Goal: Task Accomplishment & Management: Manage account settings

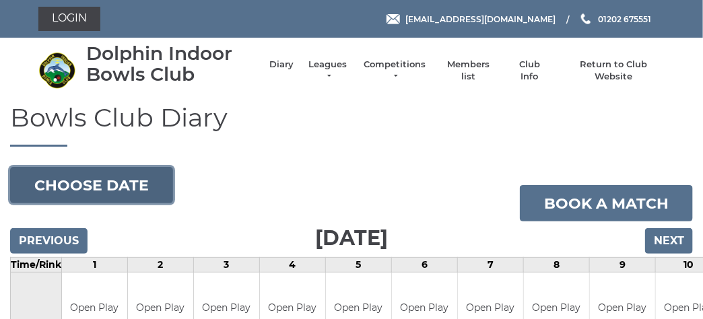
click at [127, 187] on button "Choose date" at bounding box center [91, 185] width 163 height 36
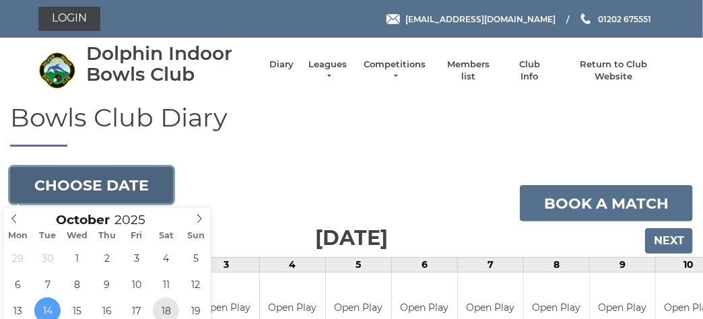
type input "2025-10-18"
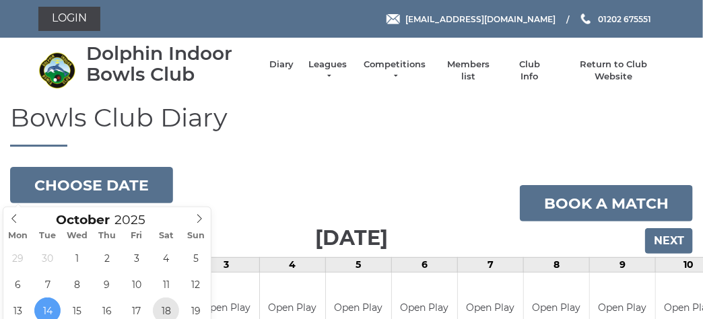
scroll to position [4, 0]
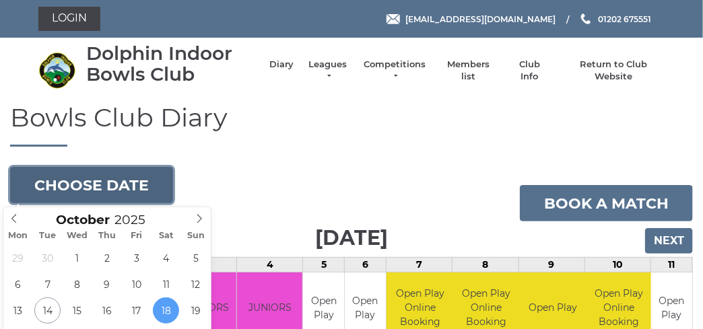
click at [153, 185] on button "Choose date" at bounding box center [91, 185] width 163 height 36
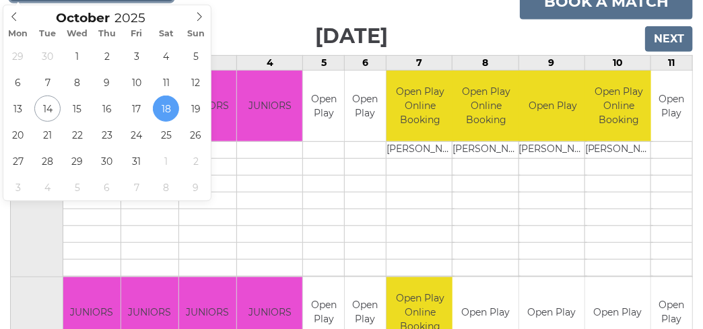
scroll to position [134, 0]
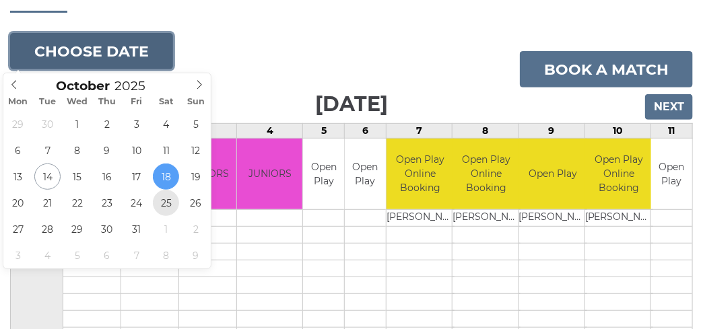
type input "[DATE]"
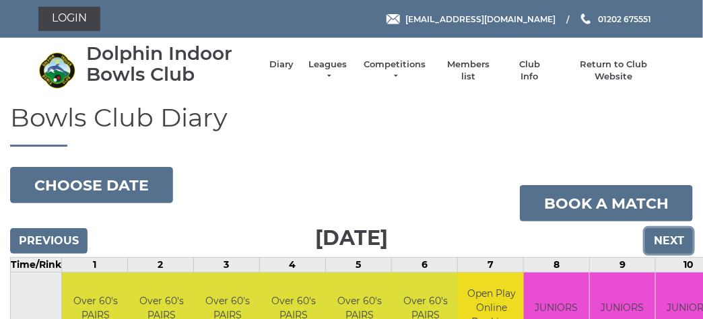
click at [679, 236] on input "Next" at bounding box center [669, 241] width 48 height 26
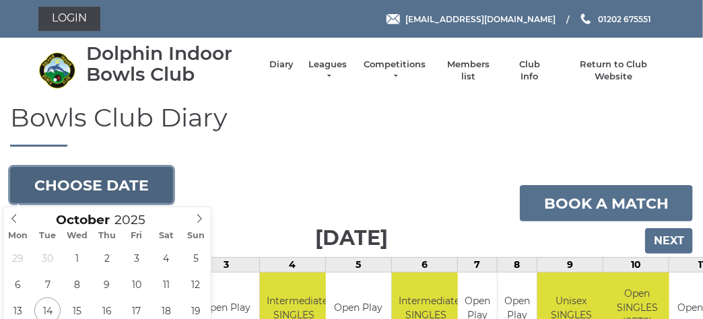
click at [147, 173] on button "Choose date" at bounding box center [91, 185] width 163 height 36
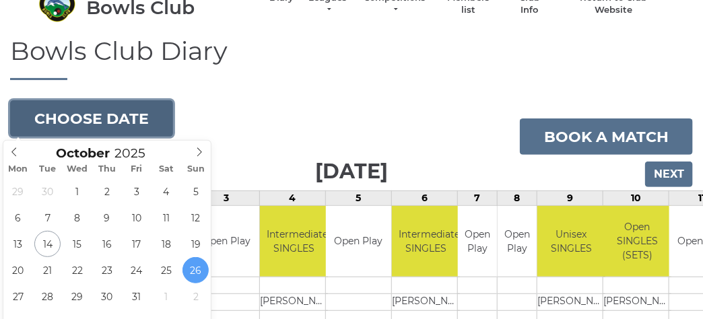
scroll to position [134, 0]
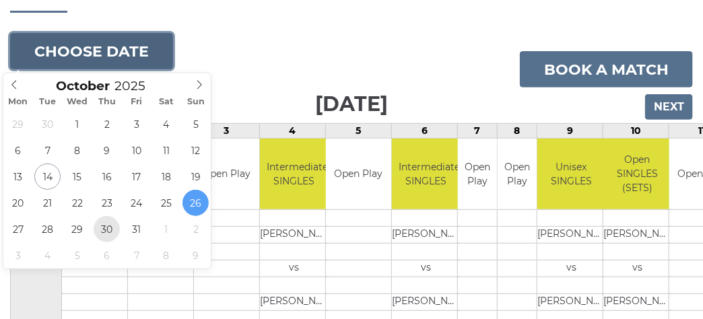
type input "2025-10-30"
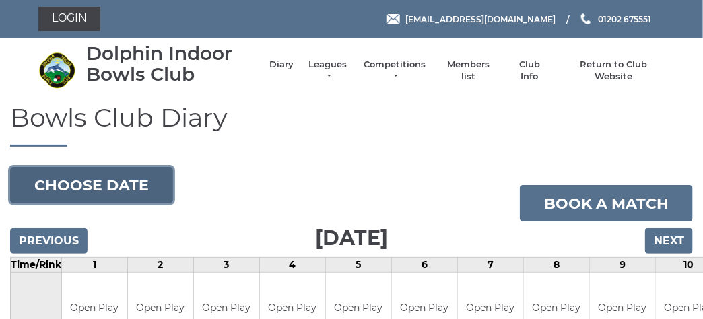
click at [131, 179] on button "Choose date" at bounding box center [91, 185] width 163 height 36
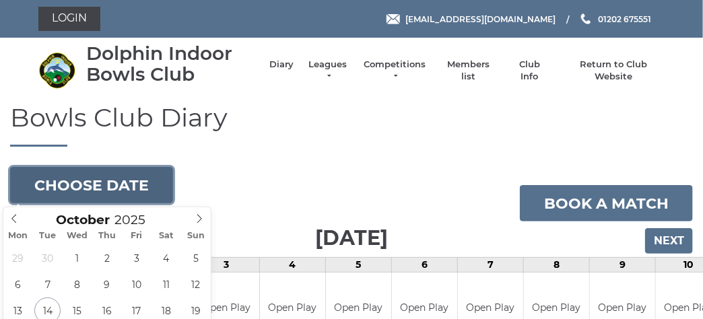
scroll to position [134, 0]
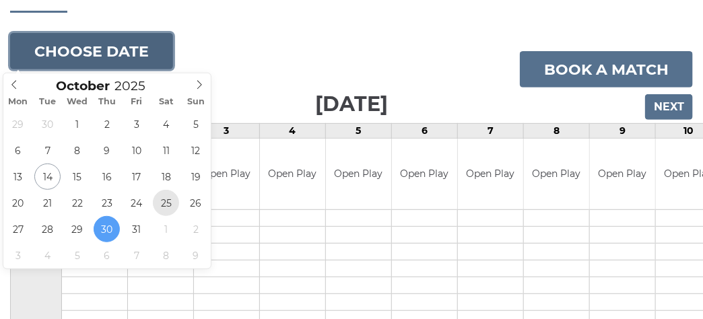
type input "2025-10-25"
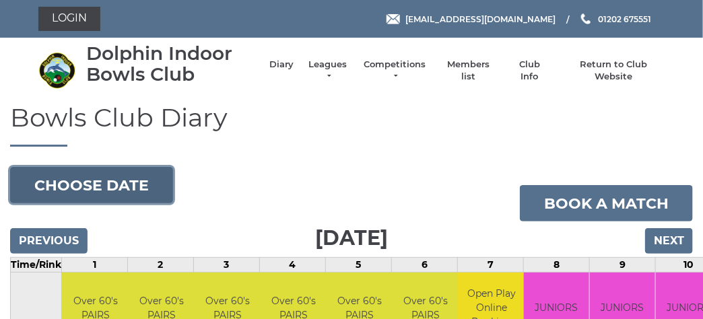
click at [65, 191] on button "Choose date" at bounding box center [91, 185] width 163 height 36
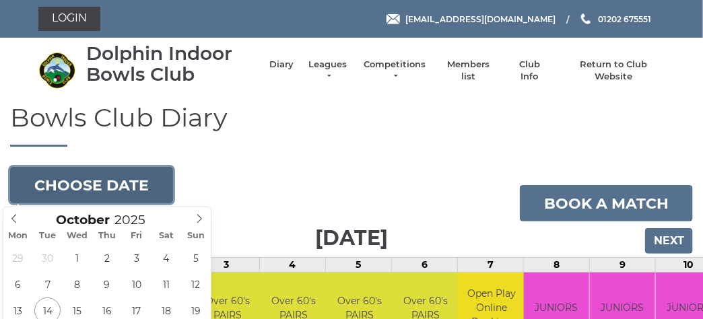
scroll to position [202, 0]
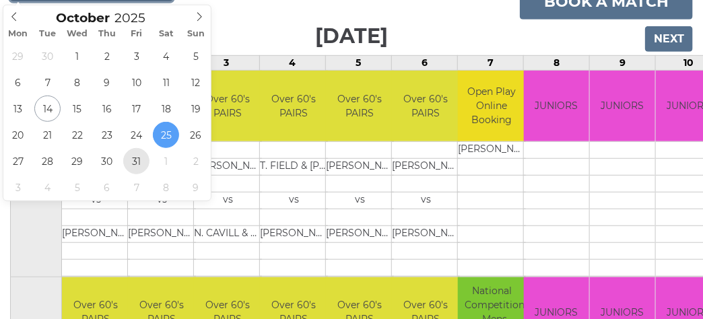
type input "[DATE]"
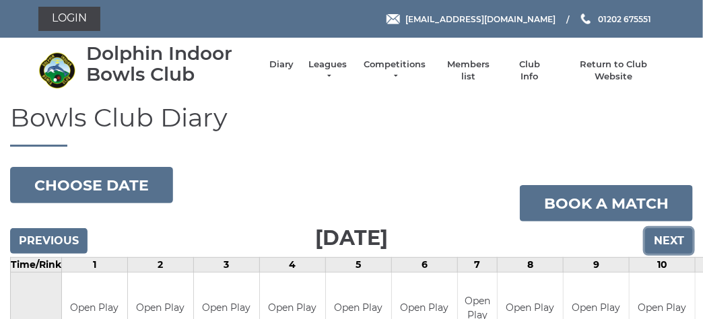
click at [677, 241] on input "Next" at bounding box center [669, 241] width 48 height 26
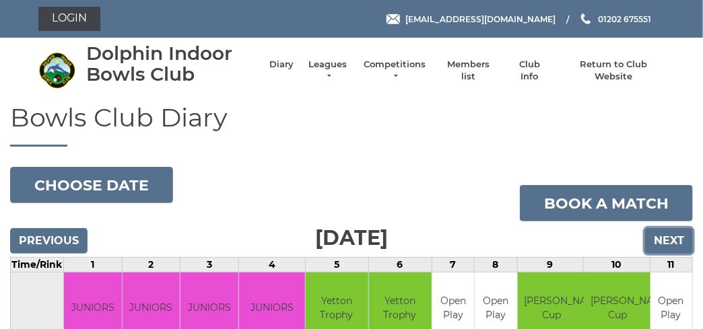
click at [685, 241] on input "Next" at bounding box center [669, 241] width 48 height 26
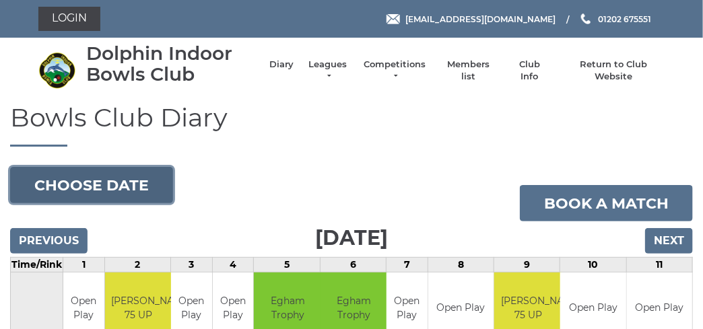
click at [146, 187] on button "Choose date" at bounding box center [91, 185] width 163 height 36
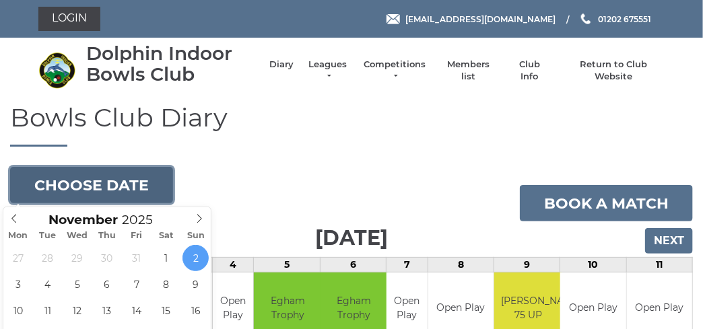
scroll to position [269, 0]
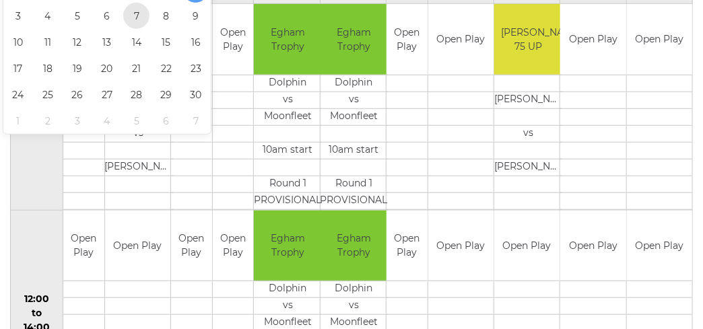
type input "2025-11-07"
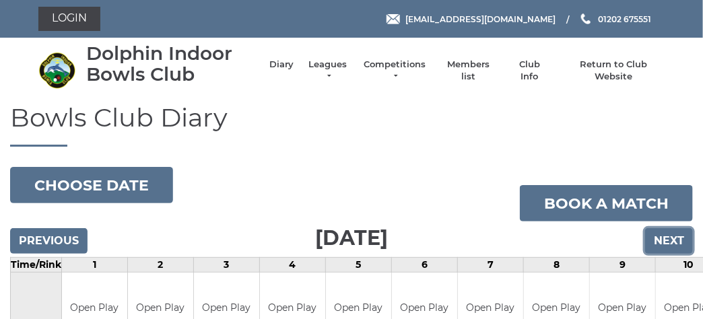
click at [666, 241] on input "Next" at bounding box center [669, 241] width 48 height 26
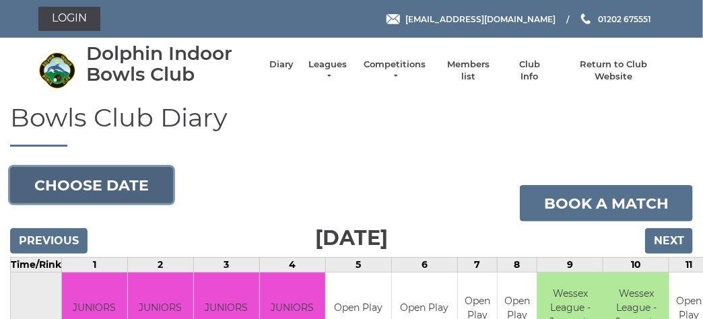
click at [89, 178] on button "Choose date" at bounding box center [91, 185] width 163 height 36
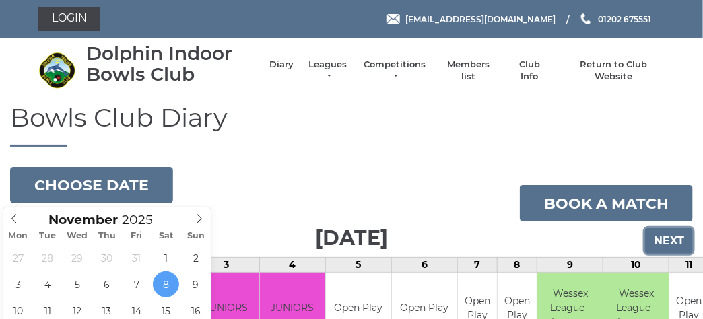
click at [670, 240] on input "Next" at bounding box center [669, 241] width 48 height 26
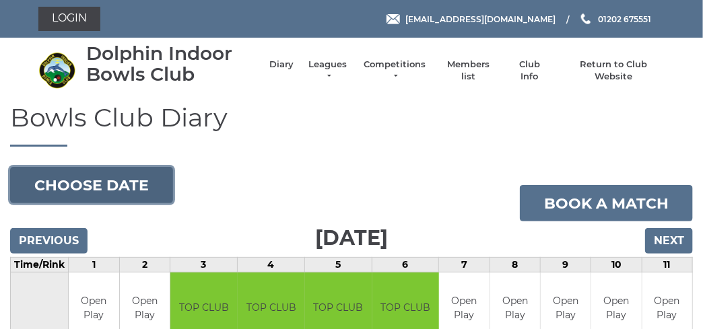
click at [111, 191] on button "Choose date" at bounding box center [91, 185] width 163 height 36
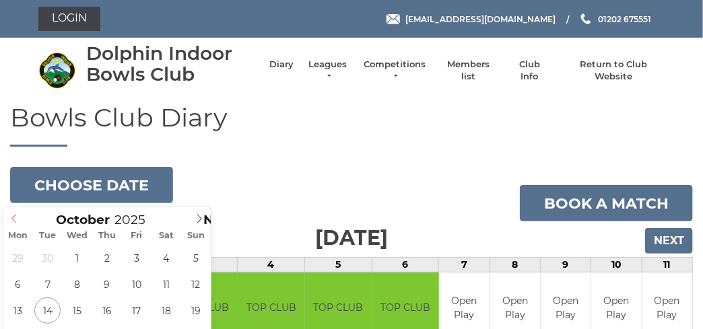
click at [9, 219] on icon at bounding box center [13, 218] width 9 height 9
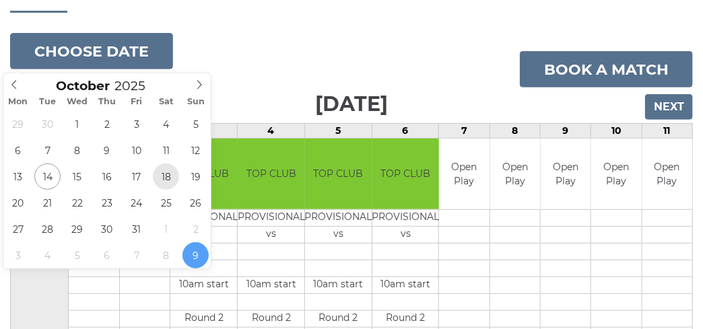
type input "2025-10-18"
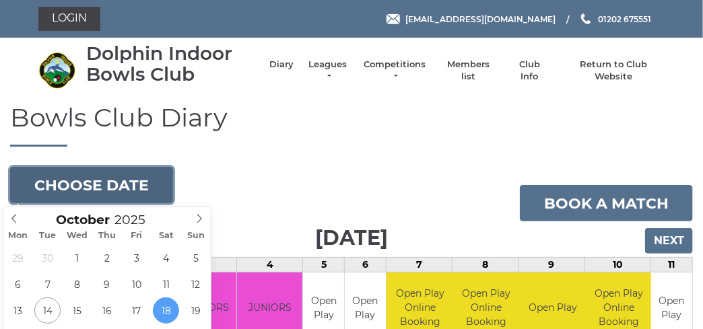
click at [94, 189] on button "Choose date" at bounding box center [91, 185] width 163 height 36
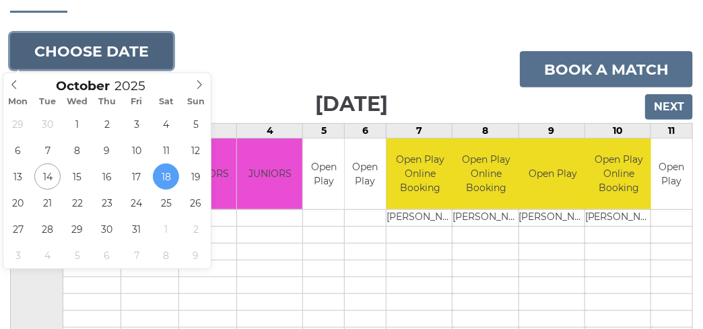
scroll to position [202, 0]
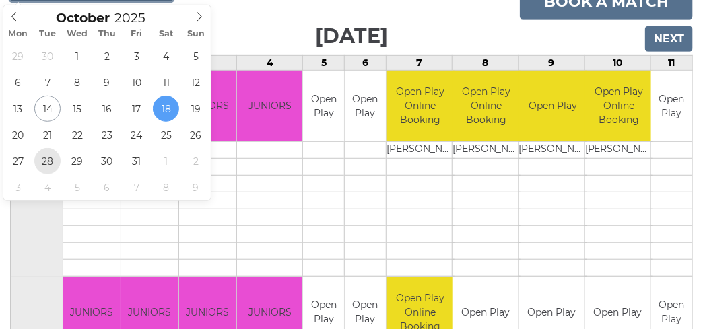
type input "[DATE]"
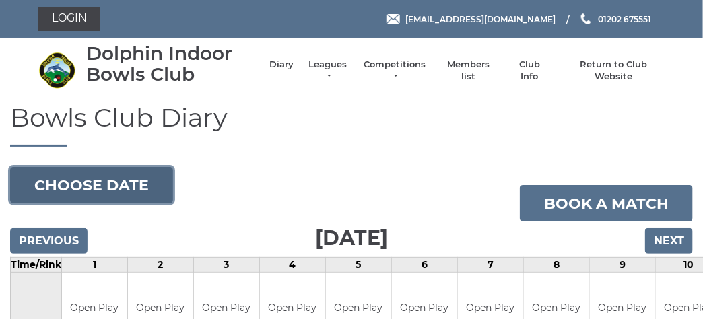
click at [111, 188] on button "Choose date" at bounding box center [91, 185] width 163 height 36
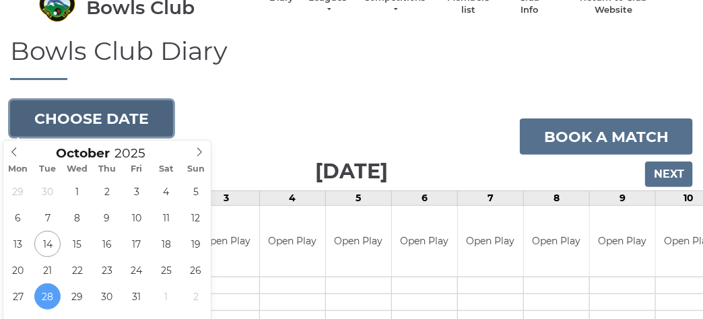
scroll to position [134, 0]
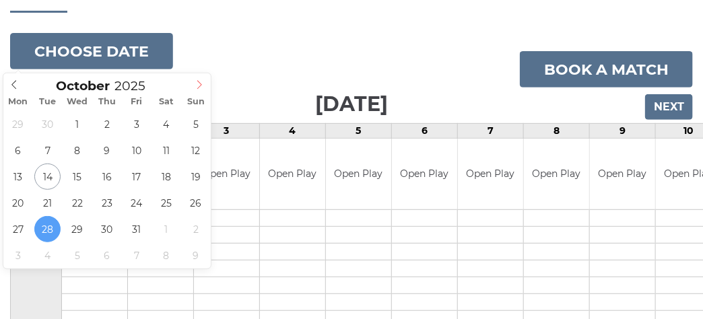
click at [201, 83] on icon at bounding box center [199, 84] width 9 height 9
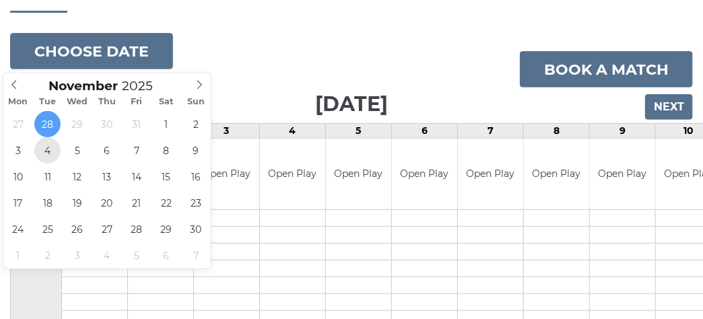
type input "2025-11-04"
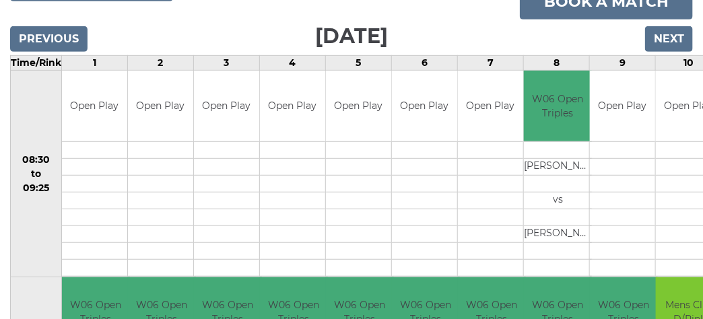
scroll to position [134, 0]
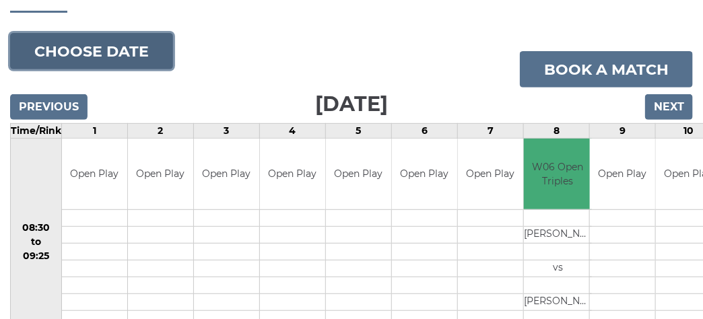
click at [51, 51] on button "Choose date" at bounding box center [91, 51] width 163 height 36
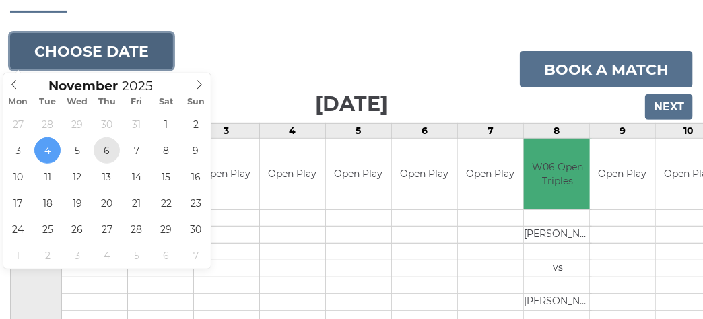
type input "2025-11-06"
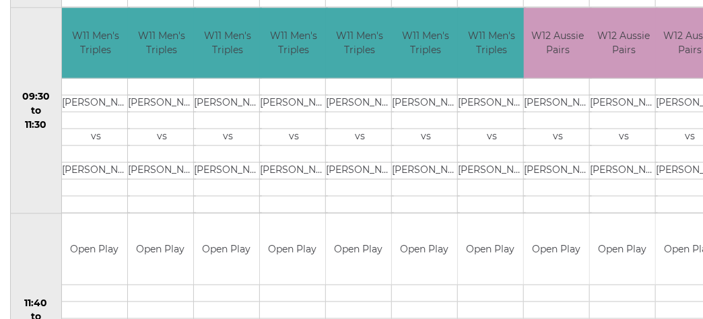
scroll to position [134, 0]
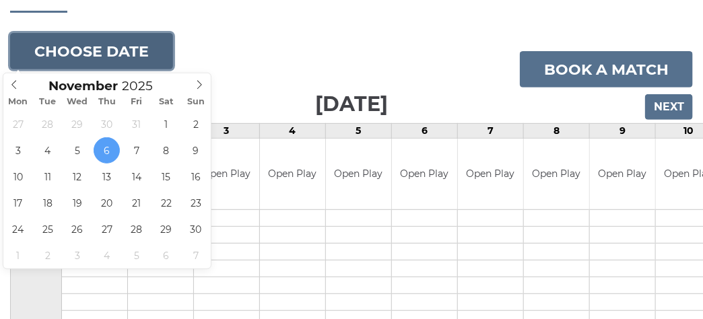
click at [74, 49] on button "Choose date" at bounding box center [91, 51] width 163 height 36
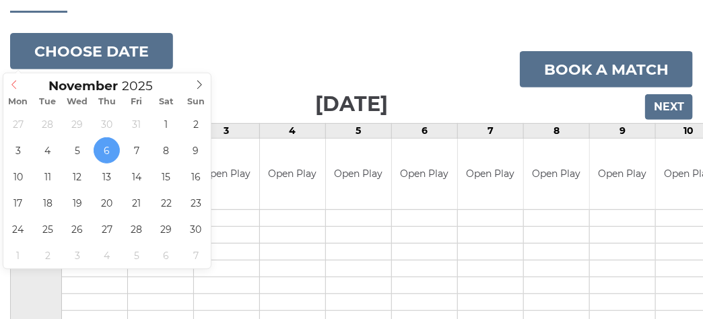
click at [16, 88] on icon at bounding box center [13, 84] width 9 height 9
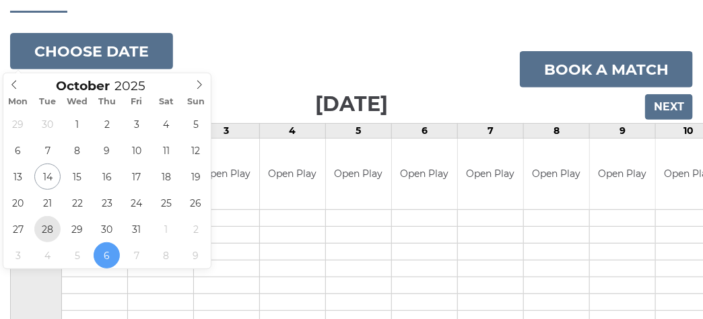
type input "[DATE]"
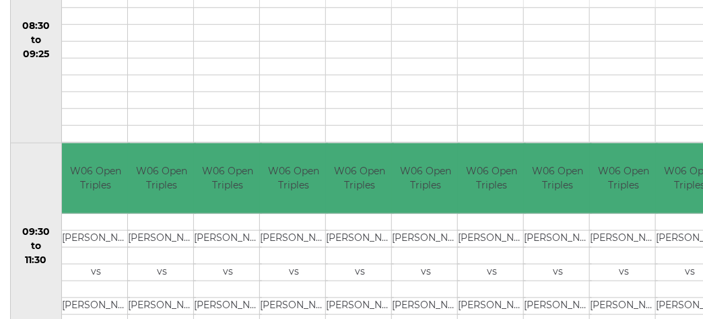
scroll to position [134, 0]
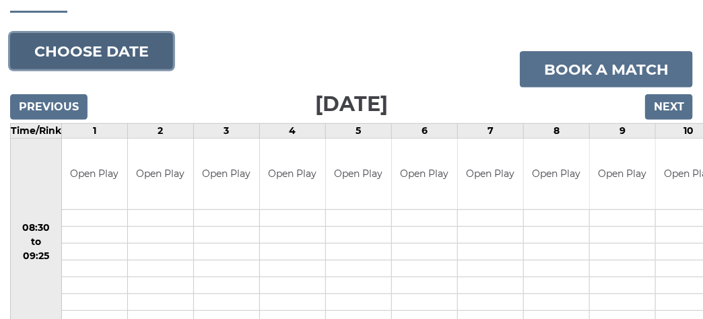
click at [58, 61] on button "Choose date" at bounding box center [91, 51] width 163 height 36
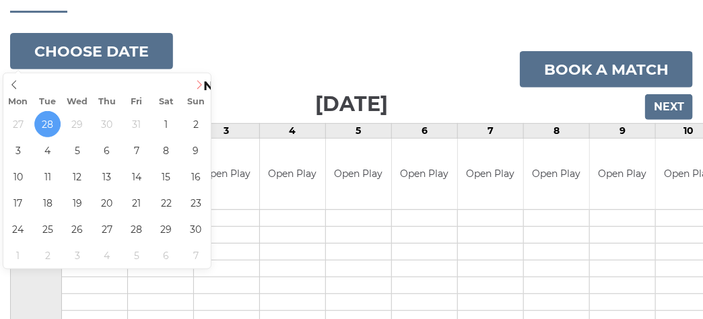
click at [197, 82] on icon at bounding box center [199, 84] width 9 height 9
type input "2025-11-06"
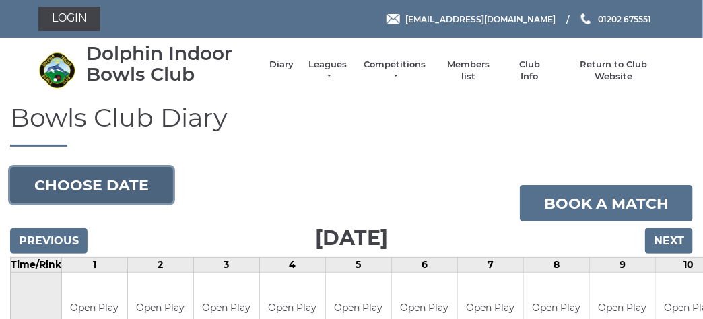
click at [162, 187] on button "Choose date" at bounding box center [91, 185] width 163 height 36
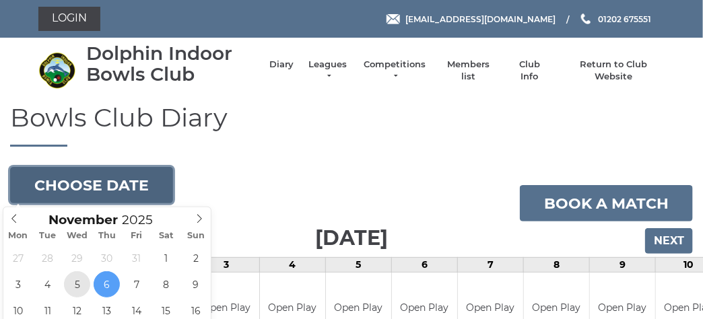
type input "2025-11-05"
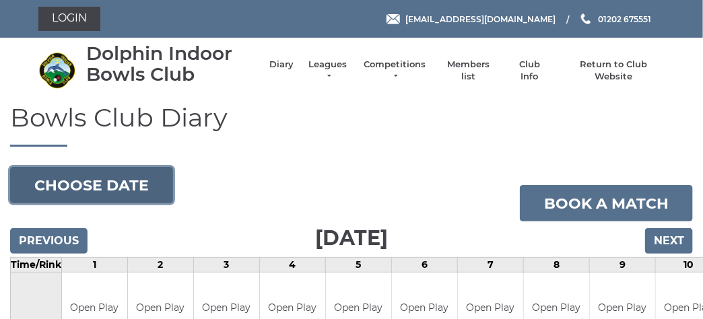
click at [111, 189] on button "Choose date" at bounding box center [91, 185] width 163 height 36
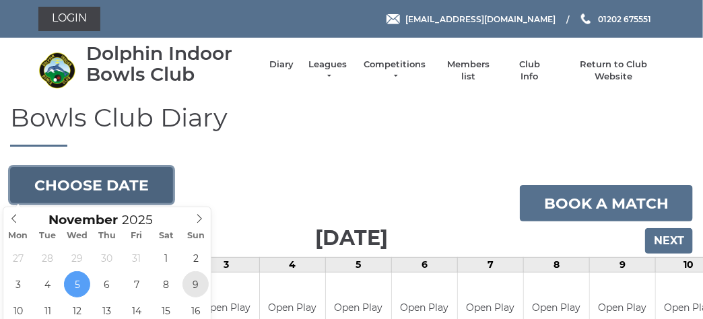
type input "[DATE]"
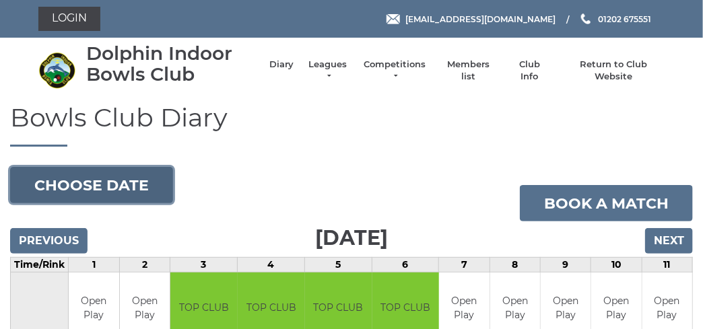
click at [156, 181] on button "Choose date" at bounding box center [91, 185] width 163 height 36
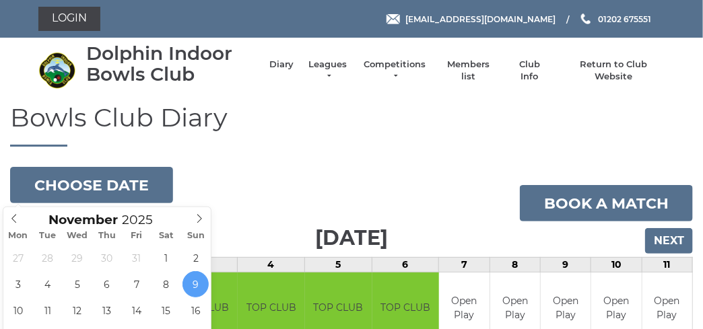
click at [16, 226] on div "Mon Tue Wed Thu Fri Sat Sun" at bounding box center [107, 235] width 208 height 19
click at [15, 216] on icon at bounding box center [14, 219] width 5 height 9
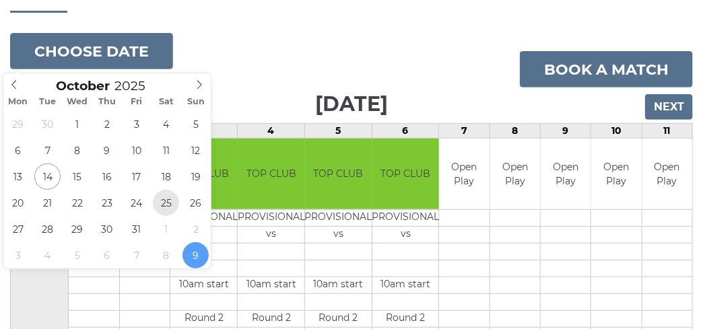
type input "2025-10-25"
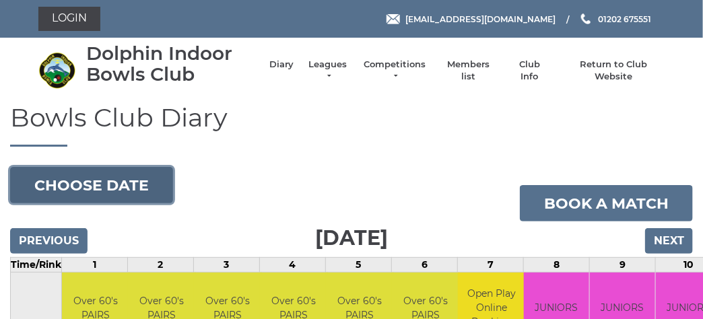
click at [99, 181] on button "Choose date" at bounding box center [91, 185] width 163 height 36
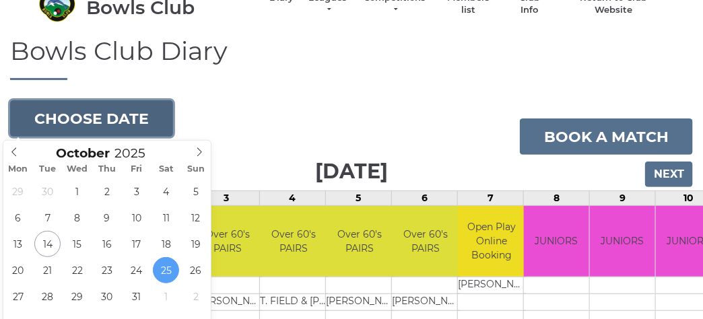
scroll to position [202, 0]
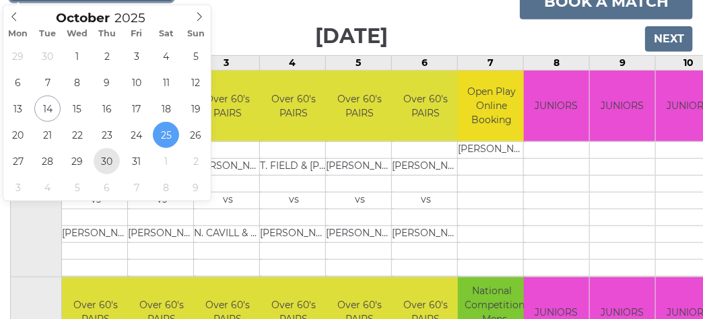
type input "[DATE]"
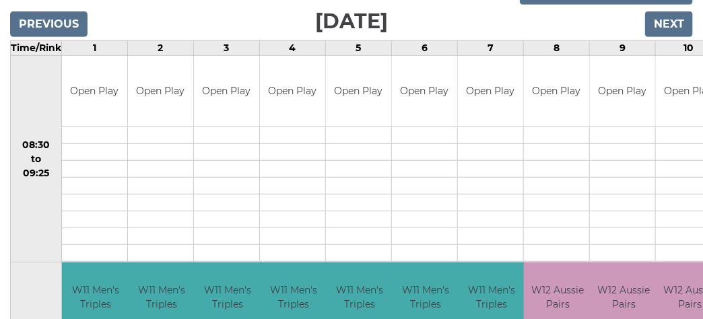
scroll to position [15, 0]
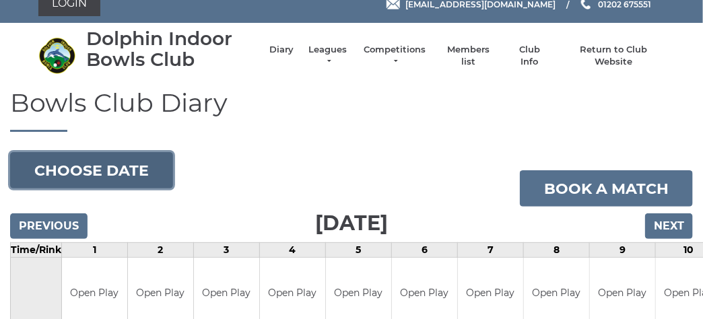
click at [146, 167] on button "Choose date" at bounding box center [91, 170] width 163 height 36
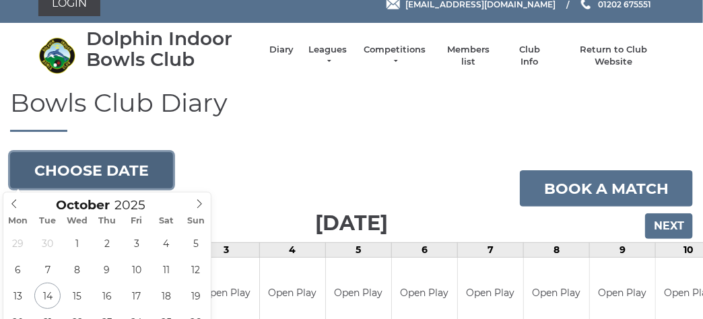
scroll to position [217, 0]
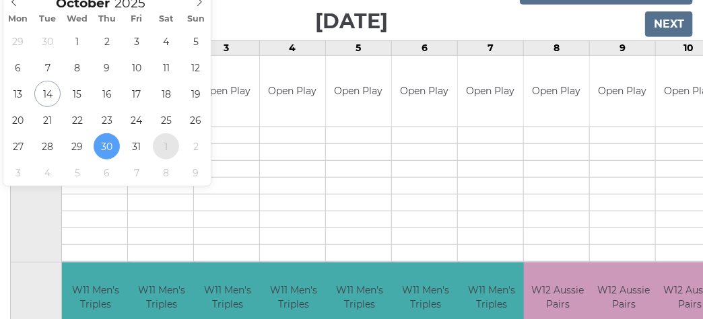
type input "[DATE]"
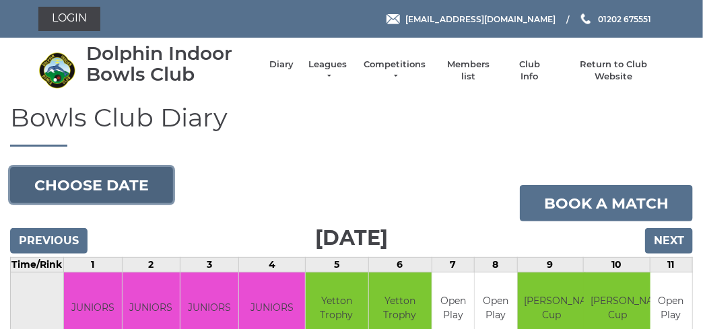
click at [146, 181] on button "Choose date" at bounding box center [91, 185] width 163 height 36
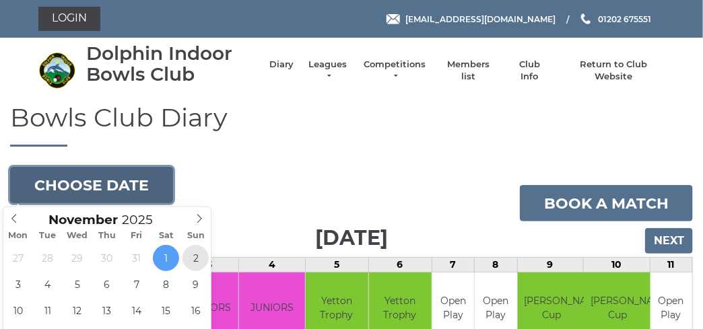
type input "2025-11-02"
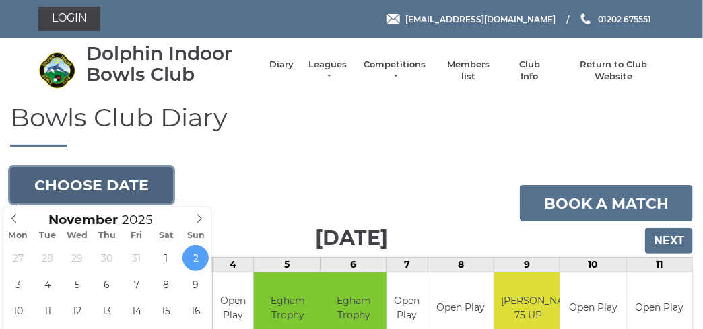
click at [84, 185] on button "Choose date" at bounding box center [91, 185] width 163 height 36
type input "[DATE]"
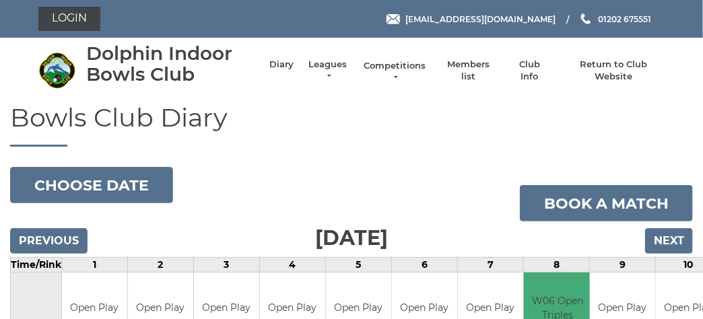
click at [390, 66] on link "Competitions" at bounding box center [395, 72] width 65 height 24
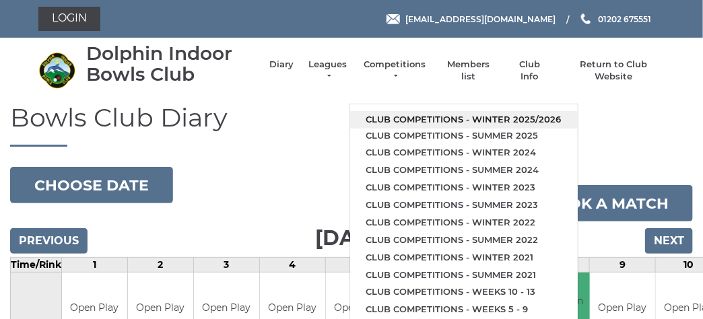
click at [410, 111] on link "Club competitions - Winter 2025/2026" at bounding box center [464, 120] width 228 height 18
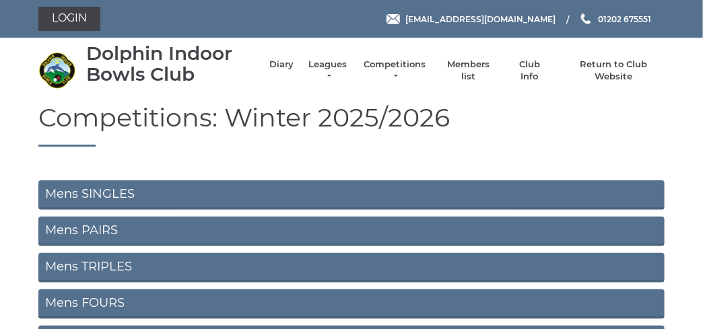
scroll to position [202, 0]
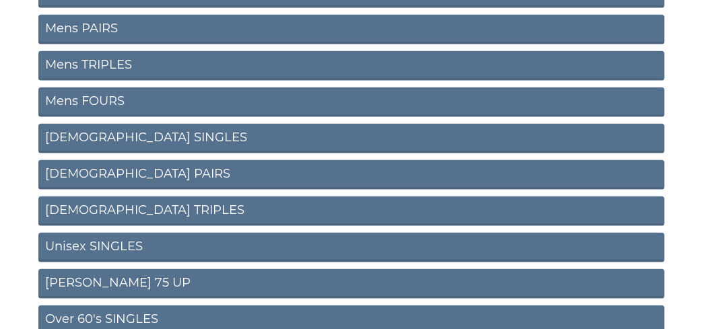
click at [152, 276] on link "[PERSON_NAME] 75 UP" at bounding box center [351, 285] width 627 height 30
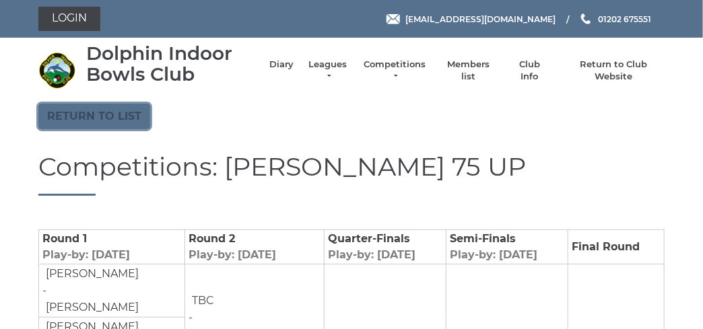
click at [106, 111] on link "Return to list" at bounding box center [94, 117] width 112 height 26
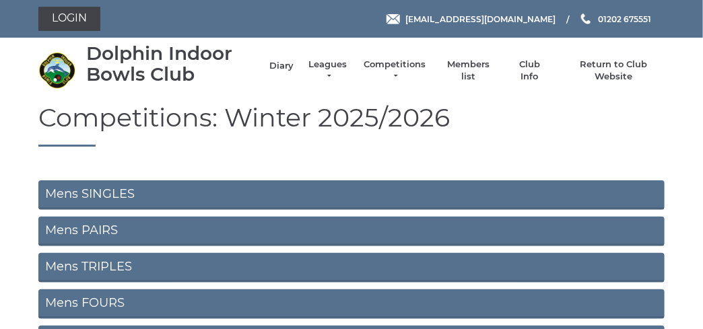
click at [279, 65] on link "Diary" at bounding box center [282, 66] width 24 height 12
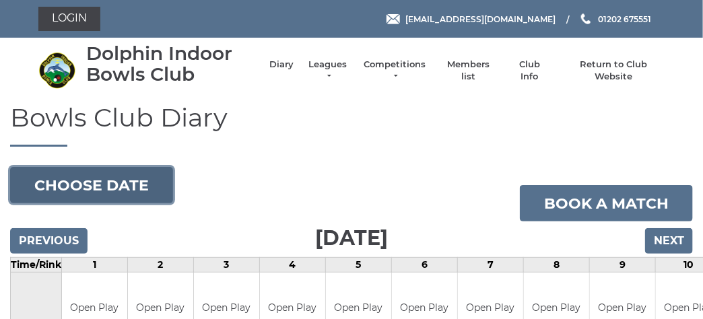
click at [170, 172] on button "Choose date" at bounding box center [91, 185] width 163 height 36
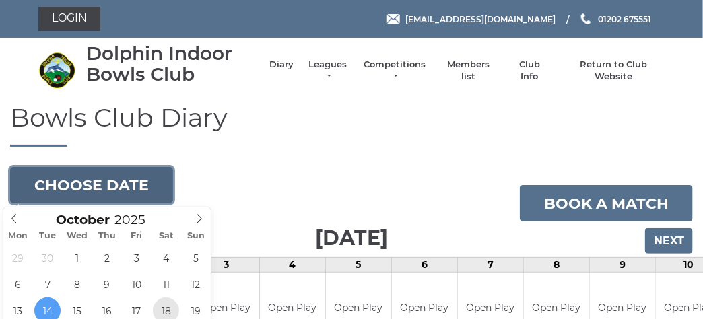
type input "[DATE]"
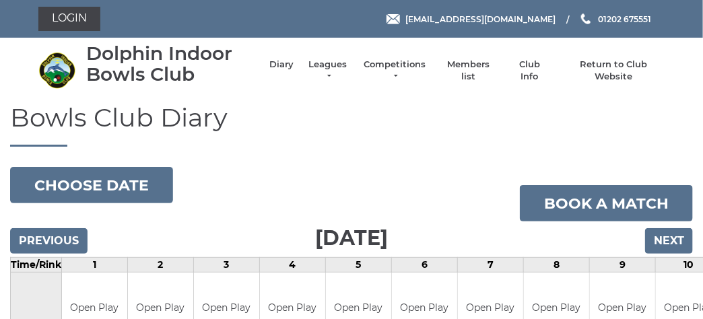
scroll to position [4, 0]
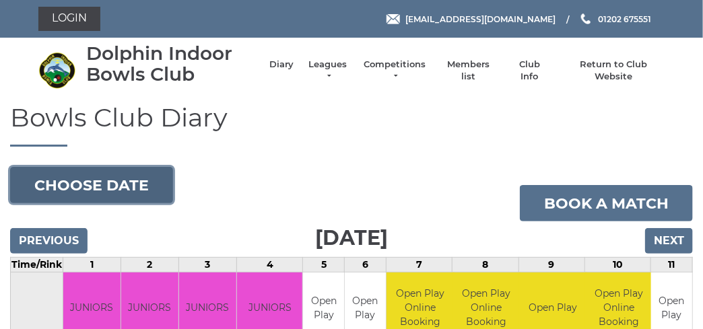
click at [124, 178] on button "Choose date" at bounding box center [91, 185] width 163 height 36
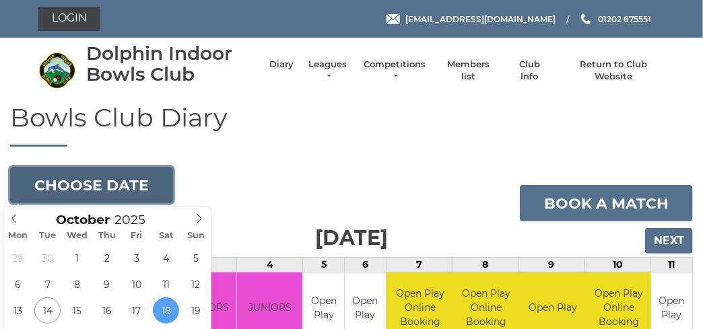
scroll to position [134, 0]
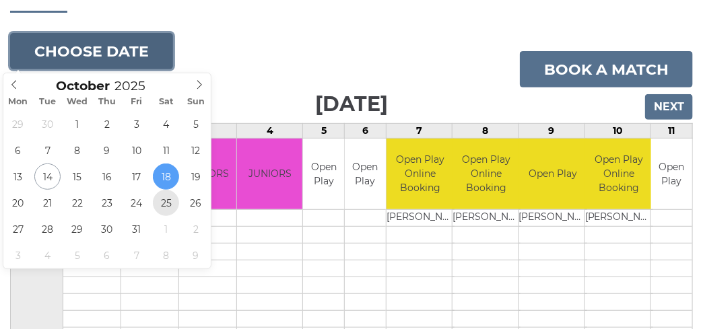
type input "[DATE]"
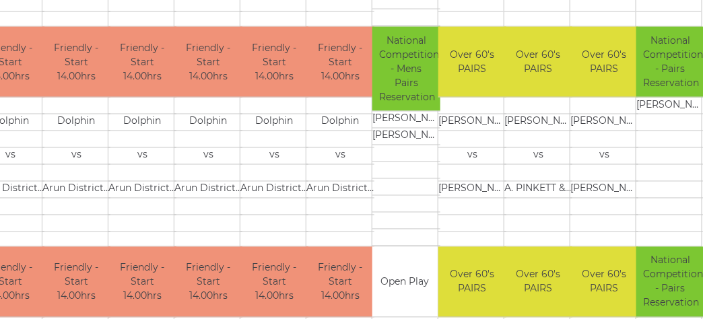
scroll to position [606, 86]
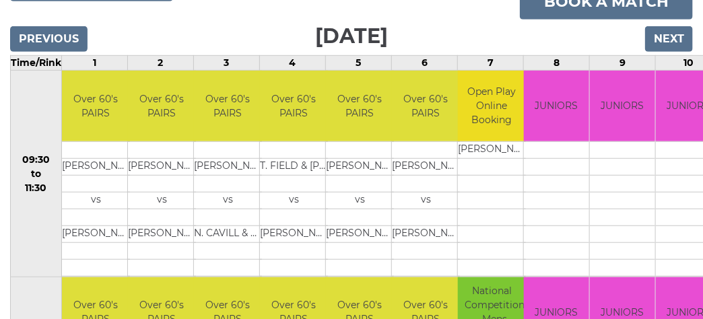
scroll to position [67, 0]
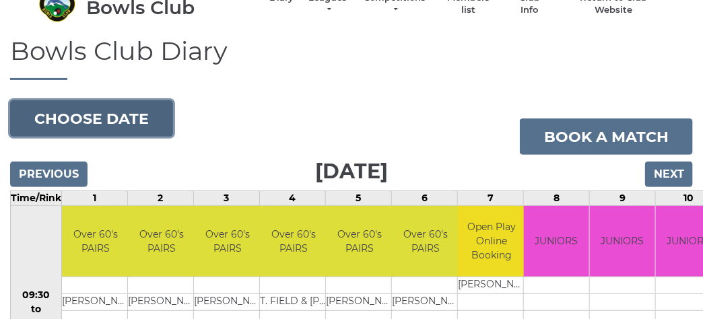
click at [146, 126] on button "Choose date" at bounding box center [91, 118] width 163 height 36
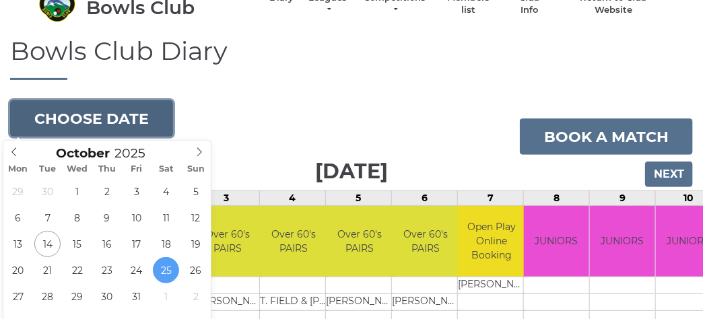
scroll to position [202, 0]
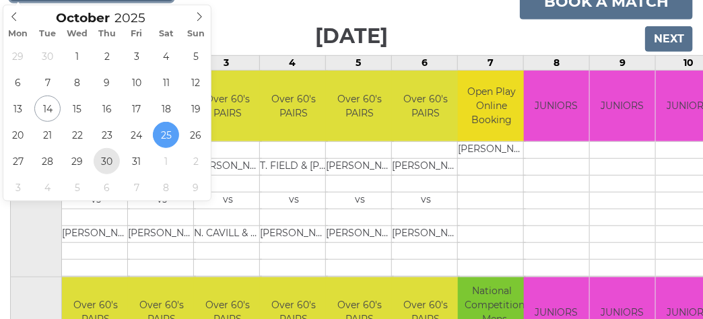
type input "2025-10-30"
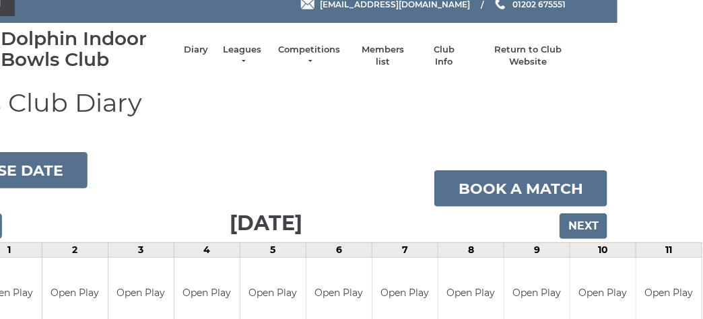
scroll to position [15, 0]
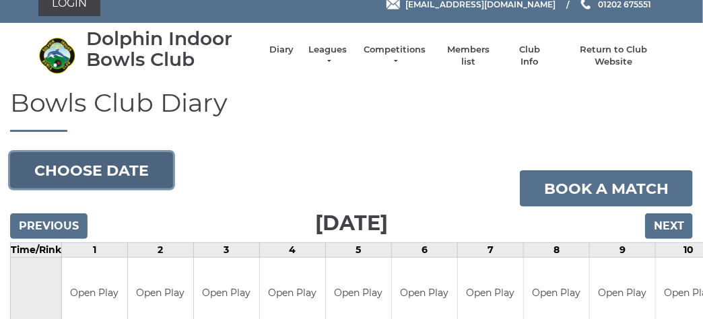
click at [61, 178] on button "Choose date" at bounding box center [91, 170] width 163 height 36
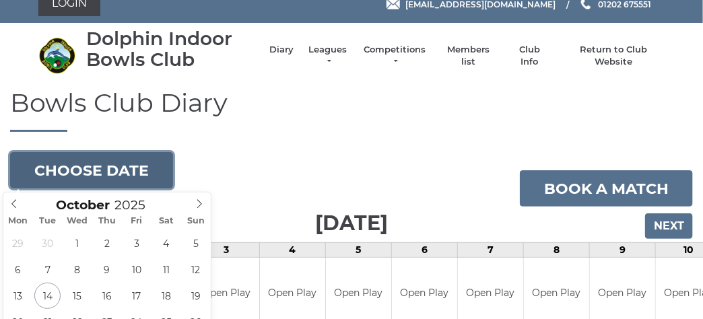
scroll to position [217, 0]
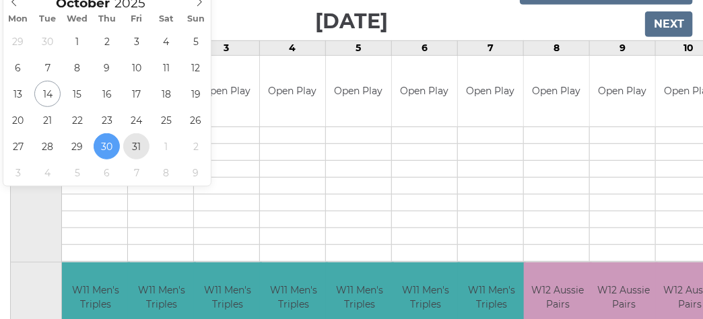
type input "2025-10-31"
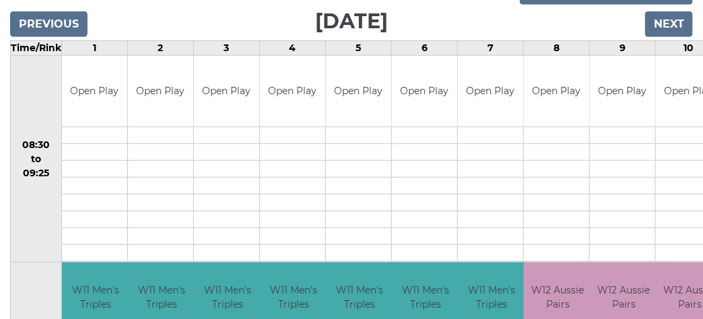
scroll to position [486, 0]
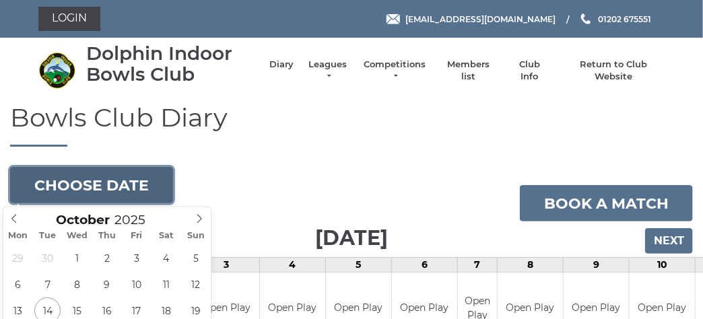
click at [117, 180] on button "Choose date" at bounding box center [91, 185] width 163 height 36
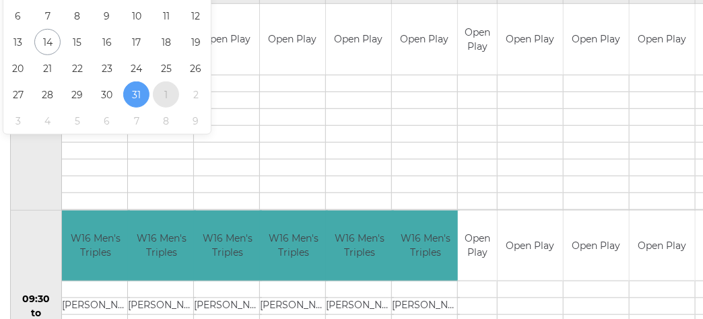
type input "2025-11-01"
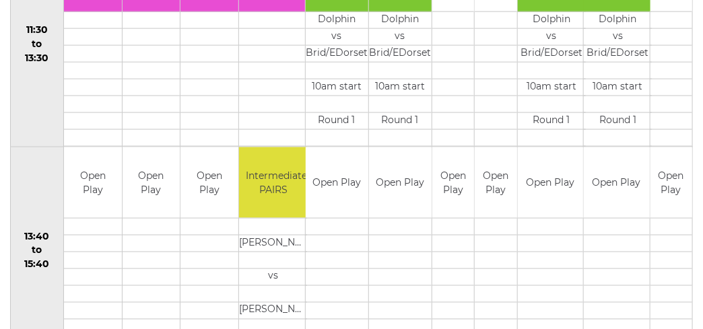
scroll to position [67, 0]
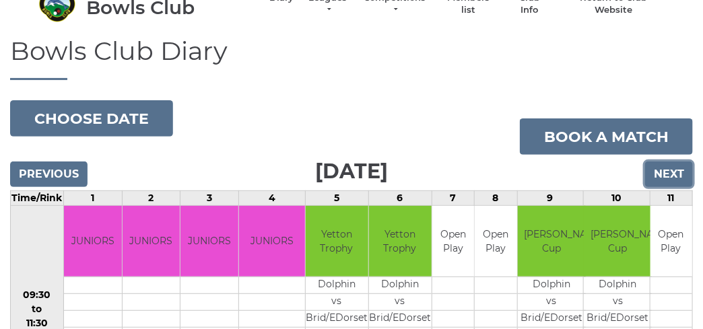
click at [674, 165] on input "Next" at bounding box center [669, 175] width 48 height 26
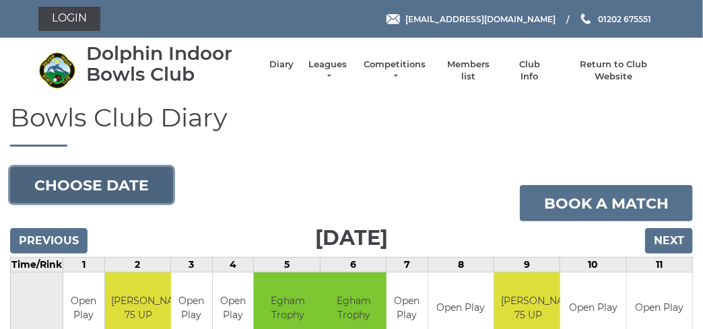
click at [131, 185] on button "Choose date" at bounding box center [91, 185] width 163 height 36
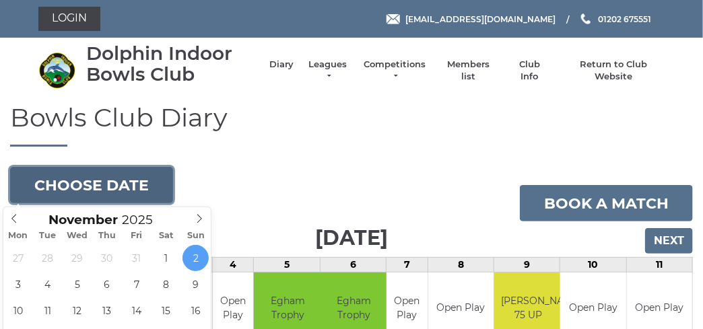
scroll to position [134, 0]
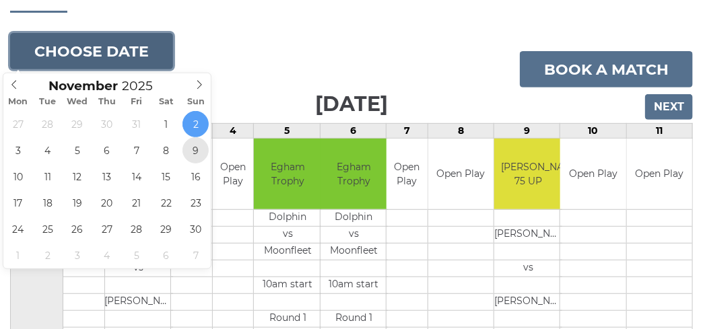
type input "[DATE]"
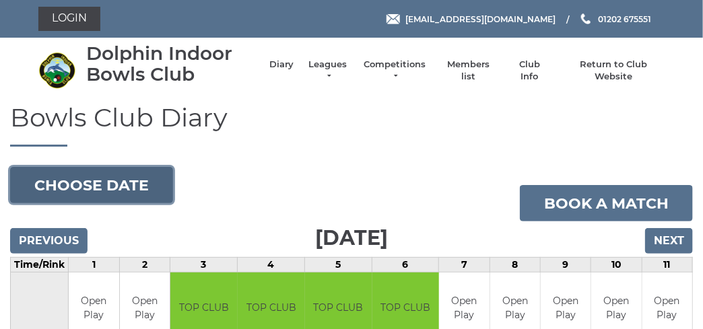
click at [139, 189] on button "Choose date" at bounding box center [91, 185] width 163 height 36
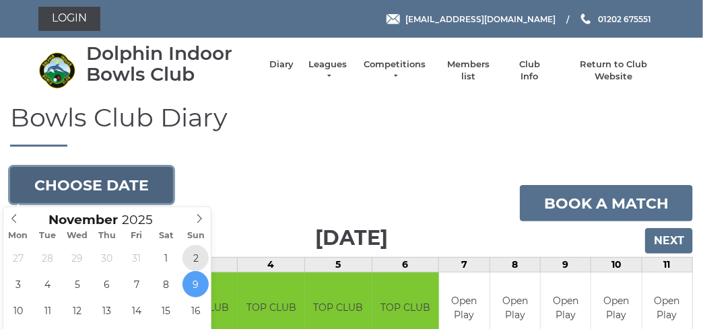
type input "2025-11-02"
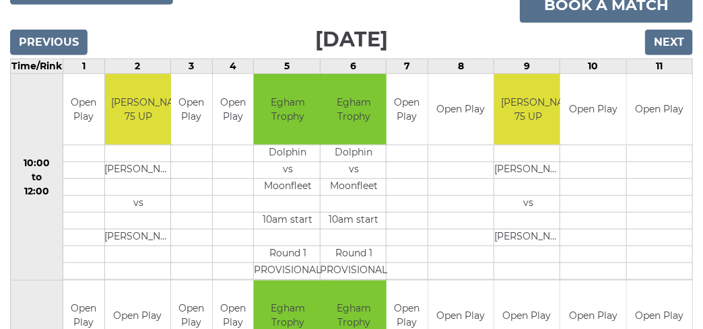
scroll to position [64, 0]
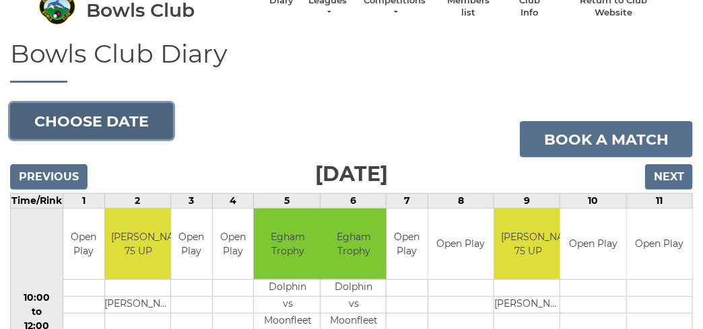
click at [98, 123] on button "Choose date" at bounding box center [91, 121] width 163 height 36
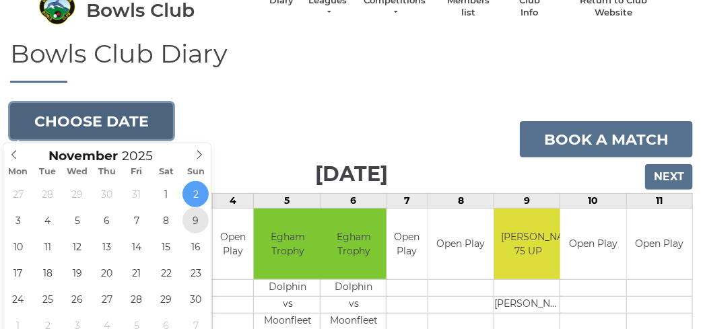
type input "2025-11-09"
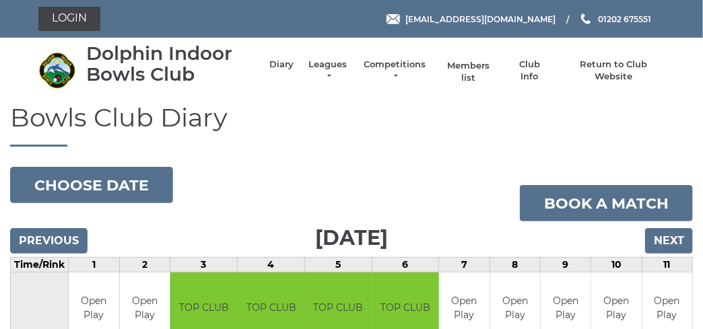
click at [468, 63] on link "Members list" at bounding box center [469, 72] width 56 height 24
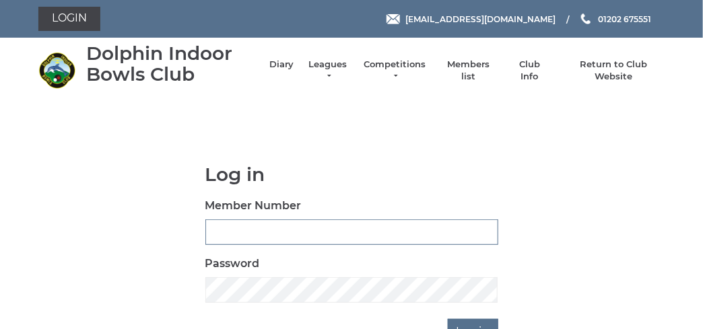
click at [294, 232] on input "Member Number" at bounding box center [352, 233] width 293 height 26
type input "3723"
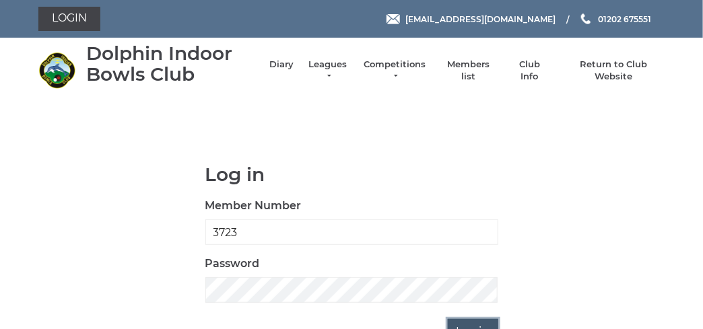
click at [467, 323] on input "Log in" at bounding box center [473, 332] width 51 height 26
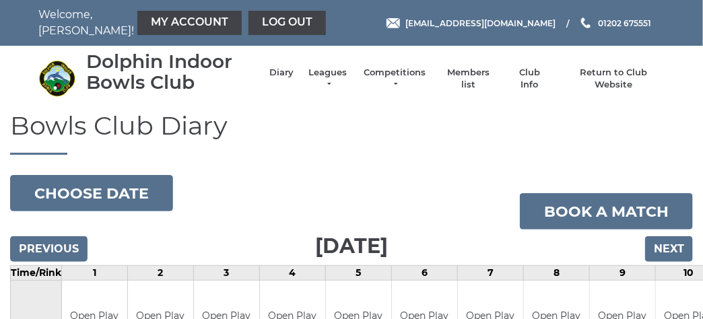
click at [470, 63] on li "Members list" at bounding box center [461, 79] width 69 height 38
click at [474, 80] on link "Members list" at bounding box center [469, 80] width 56 height 24
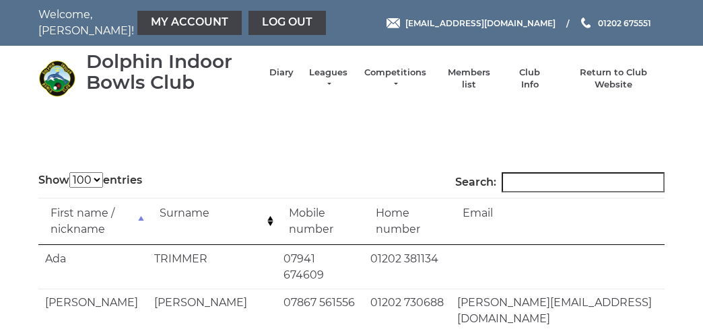
select select "100"
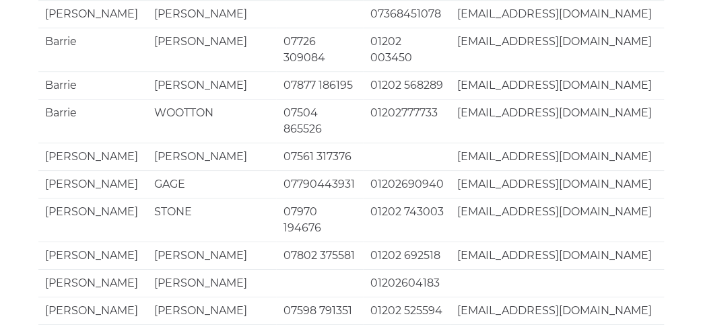
scroll to position [3221, 0]
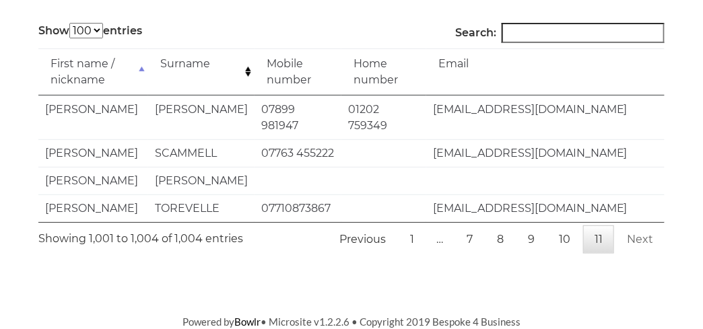
scroll to position [129, 0]
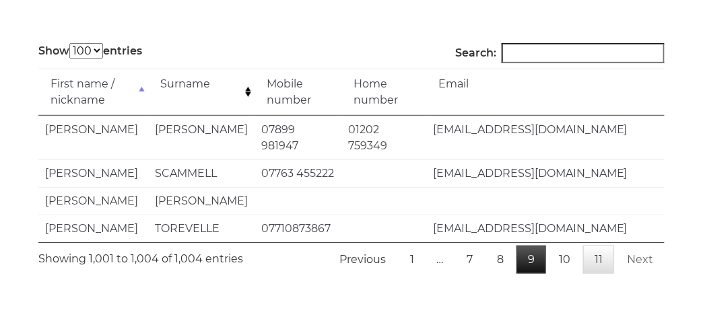
click at [536, 246] on link "9" at bounding box center [532, 260] width 30 height 28
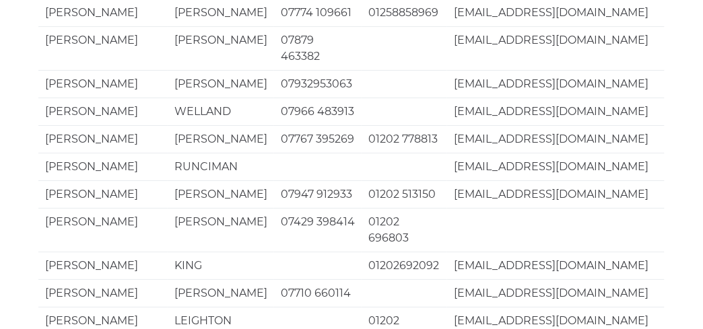
scroll to position [3156, 0]
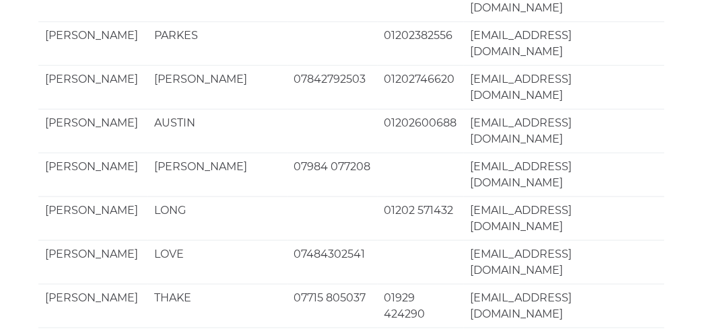
scroll to position [0, 0]
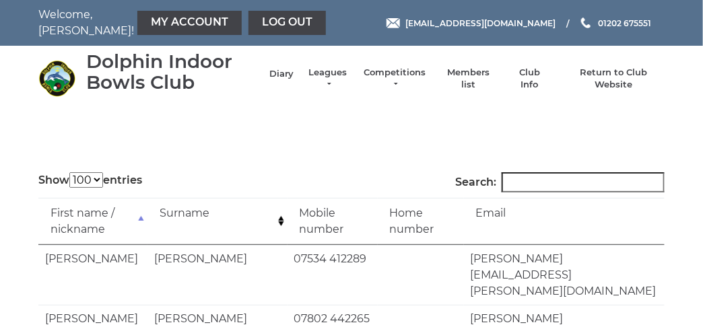
click at [281, 72] on link "Diary" at bounding box center [282, 74] width 24 height 12
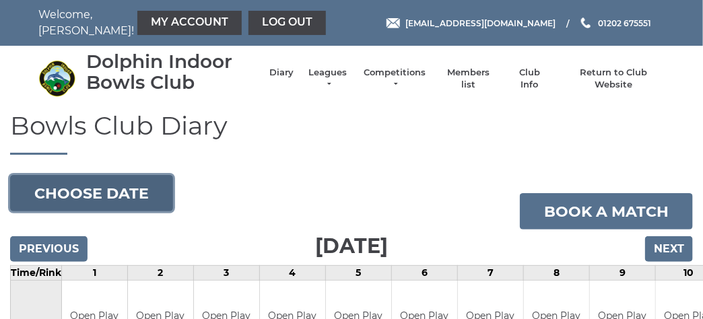
click at [95, 203] on button "Choose date" at bounding box center [91, 193] width 163 height 36
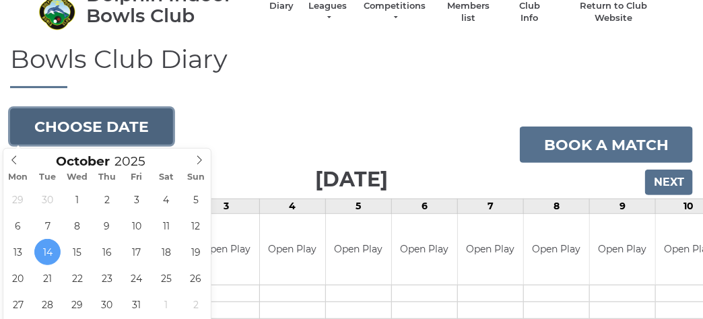
scroll to position [134, 0]
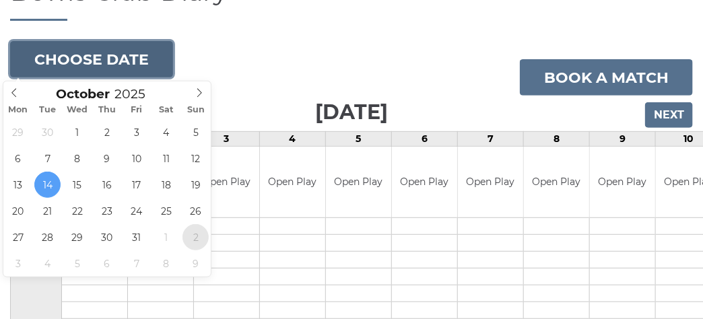
type input "2025-11-02"
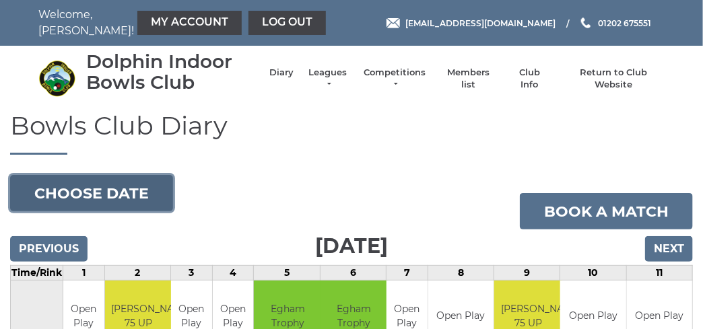
click at [127, 195] on button "Choose date" at bounding box center [91, 193] width 163 height 36
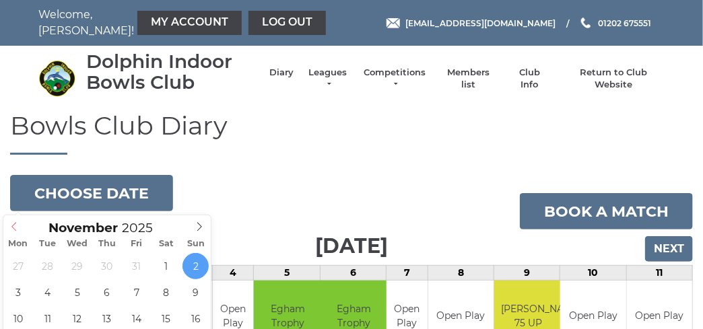
click at [9, 227] on span at bounding box center [14, 225] width 22 height 19
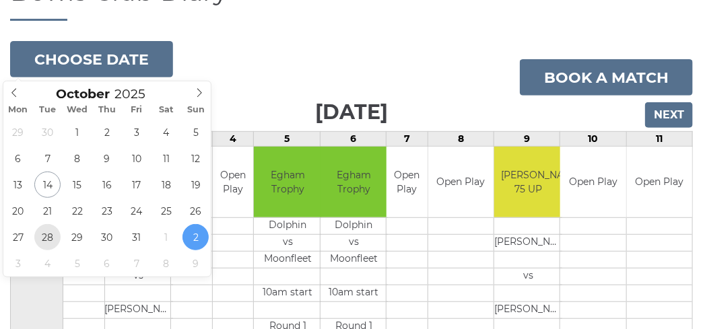
type input "[DATE]"
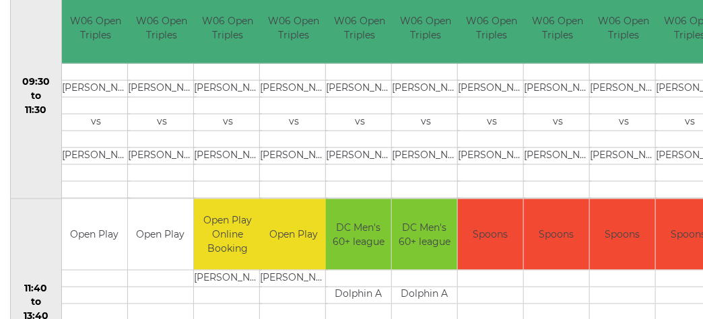
scroll to position [23, 0]
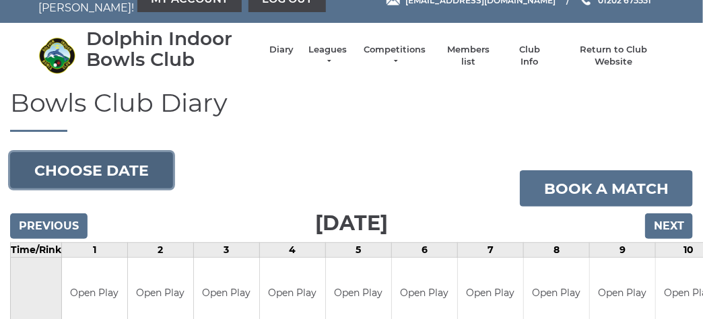
click at [137, 164] on button "Choose date" at bounding box center [91, 170] width 163 height 36
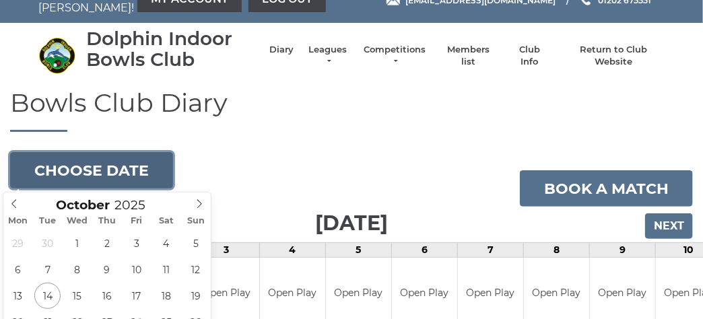
scroll to position [90, 0]
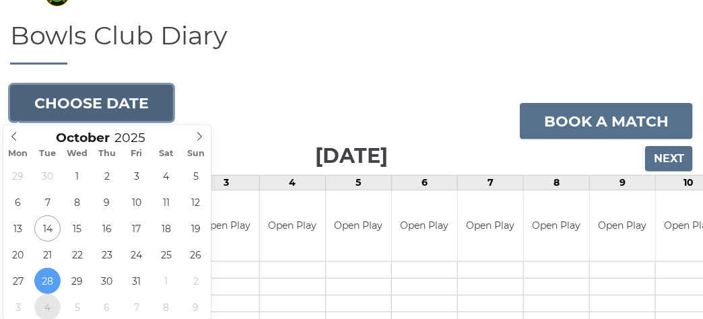
type input "[DATE]"
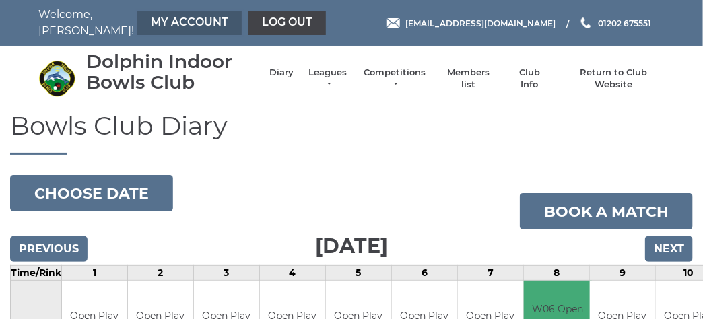
click at [137, 20] on link "My Account" at bounding box center [189, 23] width 104 height 24
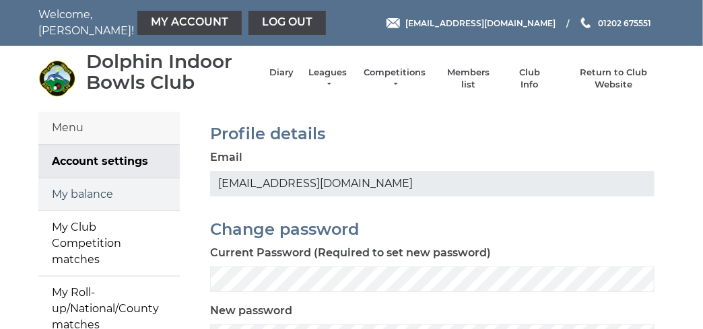
click at [108, 193] on link "My balance" at bounding box center [108, 195] width 141 height 32
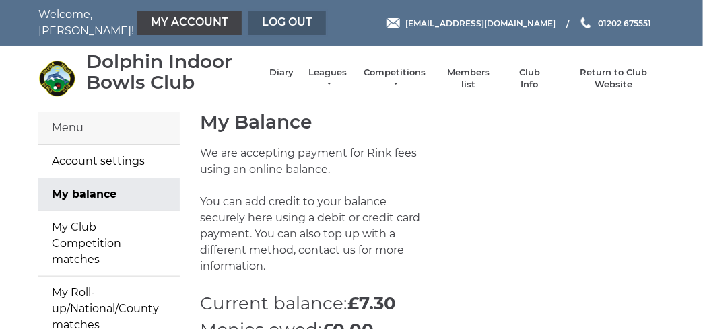
click at [274, 22] on link "Log out" at bounding box center [287, 23] width 77 height 24
